Goal: Find specific page/section: Find specific page/section

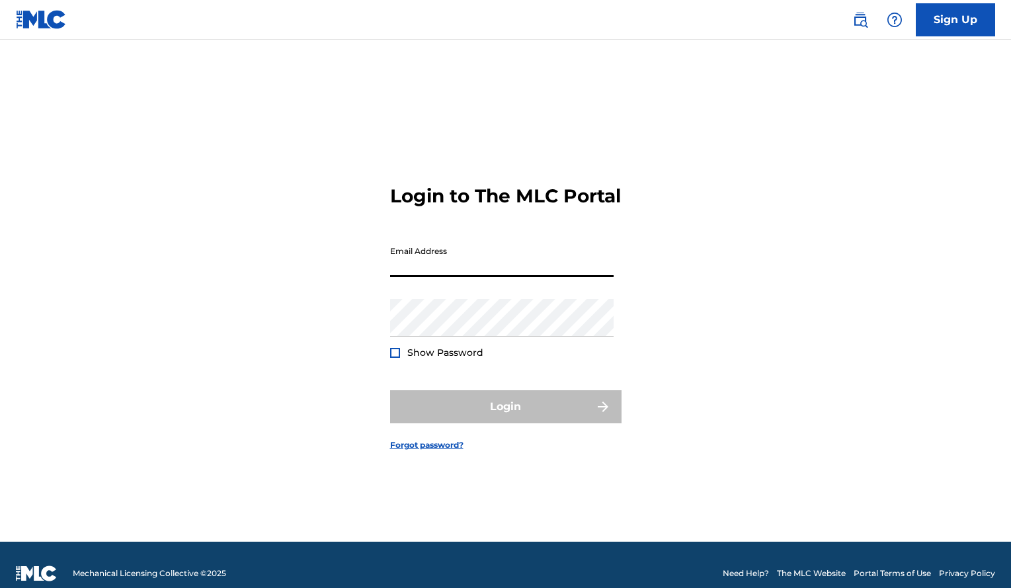
click at [436, 277] on input "Email Address" at bounding box center [501, 258] width 223 height 38
type input "[EMAIL_ADDRESS][DOMAIN_NAME]"
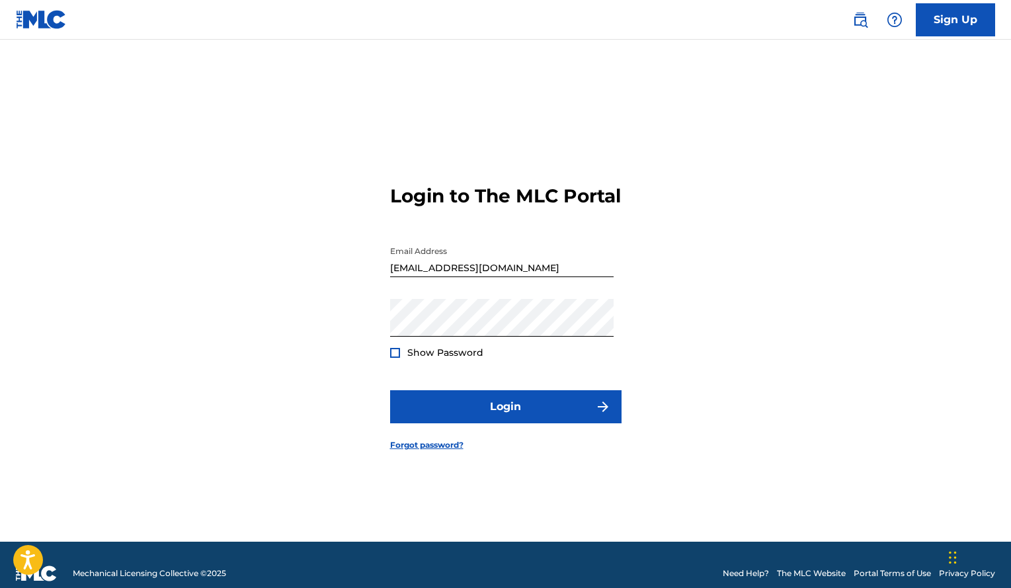
click at [393, 358] on div at bounding box center [395, 353] width 10 height 10
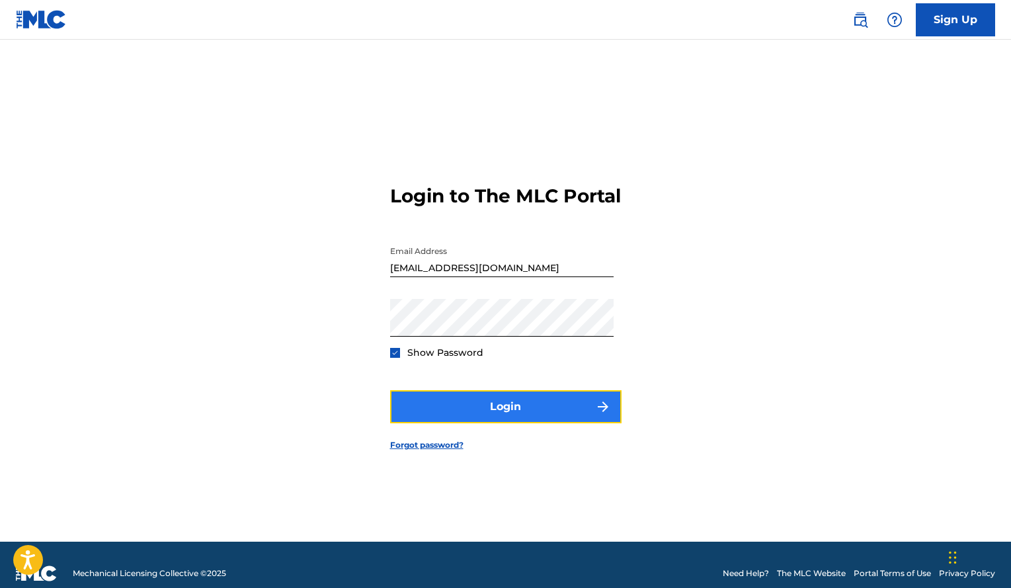
click at [465, 421] on button "Login" at bounding box center [505, 406] width 231 height 33
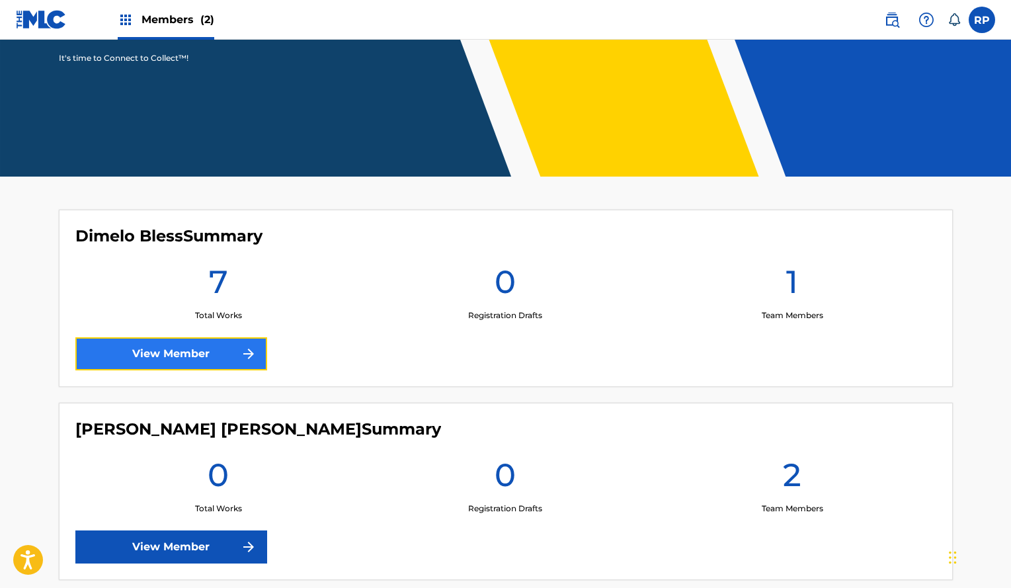
click at [207, 362] on link "View Member" at bounding box center [171, 353] width 192 height 33
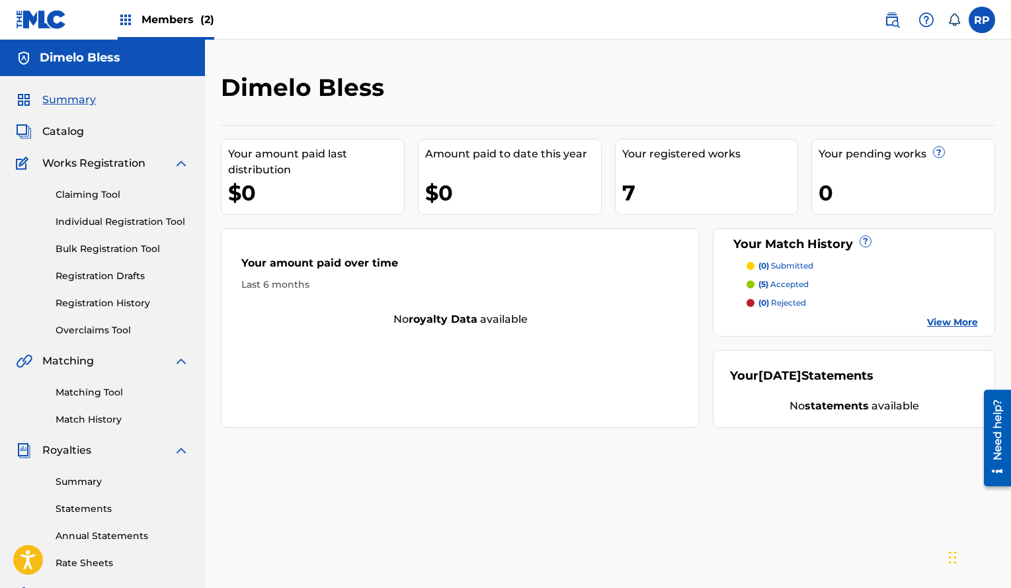
click at [185, 21] on span "Members (2)" at bounding box center [177, 19] width 73 height 15
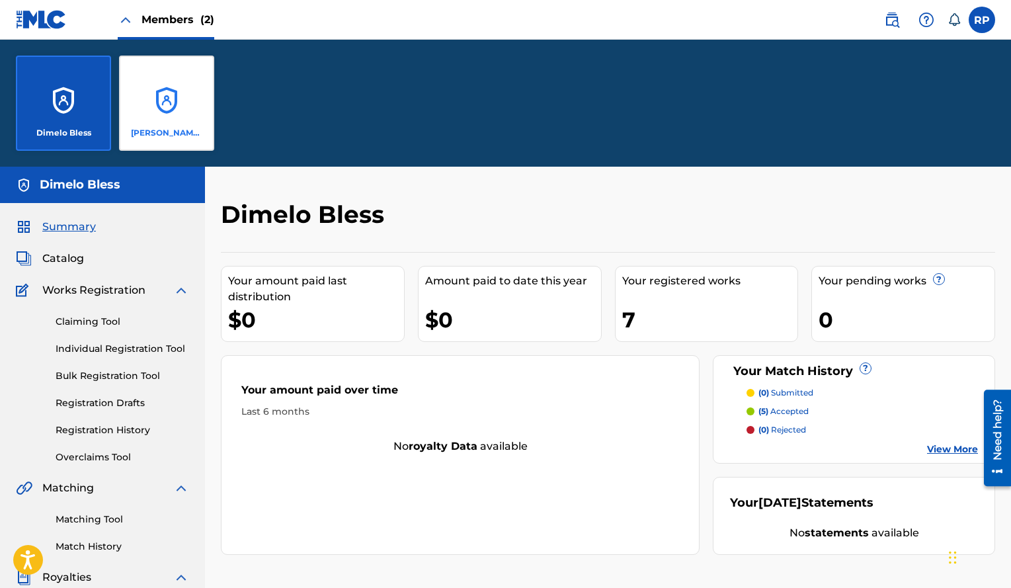
click at [184, 103] on div "[PERSON_NAME] [PERSON_NAME]" at bounding box center [166, 103] width 95 height 95
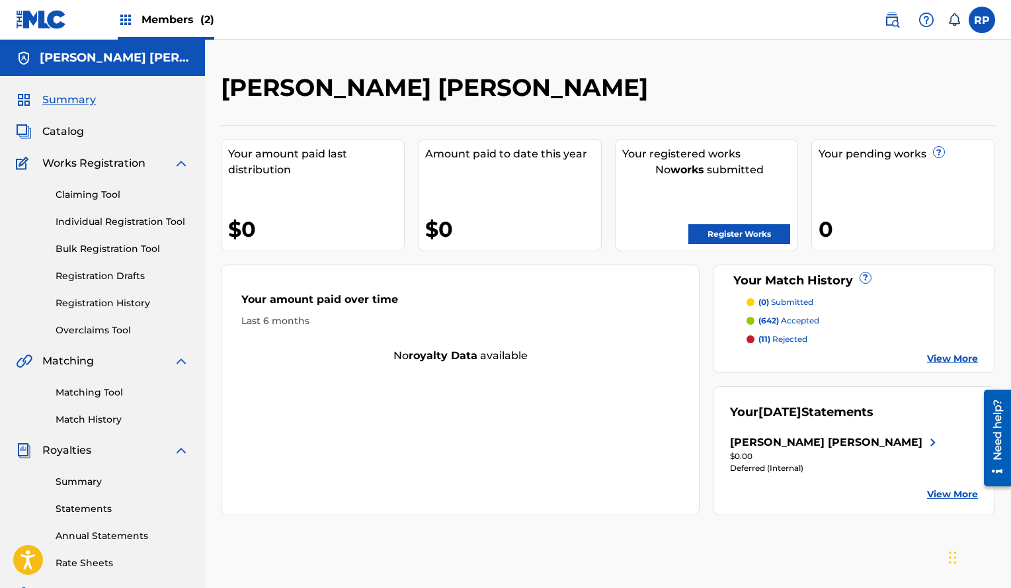
click at [966, 501] on link "View More" at bounding box center [952, 494] width 51 height 14
